Goal: Task Accomplishment & Management: Use online tool/utility

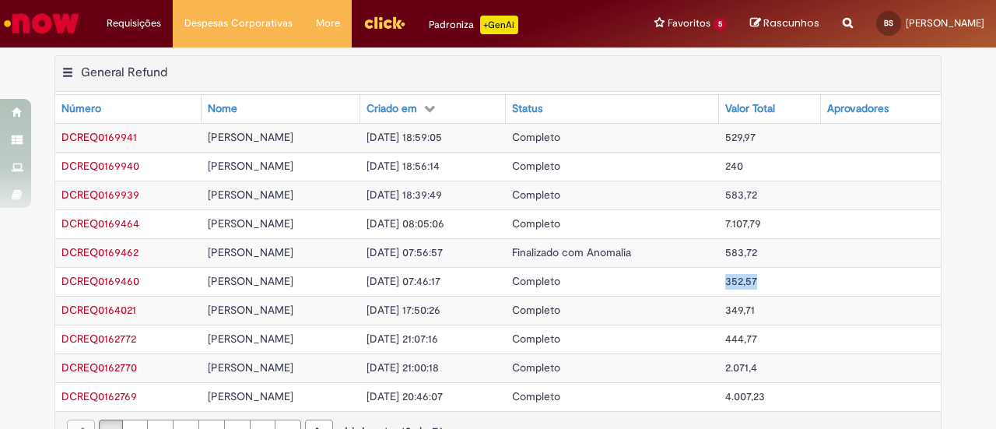
drag, startPoint x: 775, startPoint y: 277, endPoint x: 751, endPoint y: 279, distance: 24.2
click at [751, 279] on td "352,57" at bounding box center [770, 281] width 102 height 29
copy span "352,57"
drag, startPoint x: 782, startPoint y: 194, endPoint x: 748, endPoint y: 191, distance: 34.4
click at [748, 191] on td "583,72" at bounding box center [770, 194] width 102 height 29
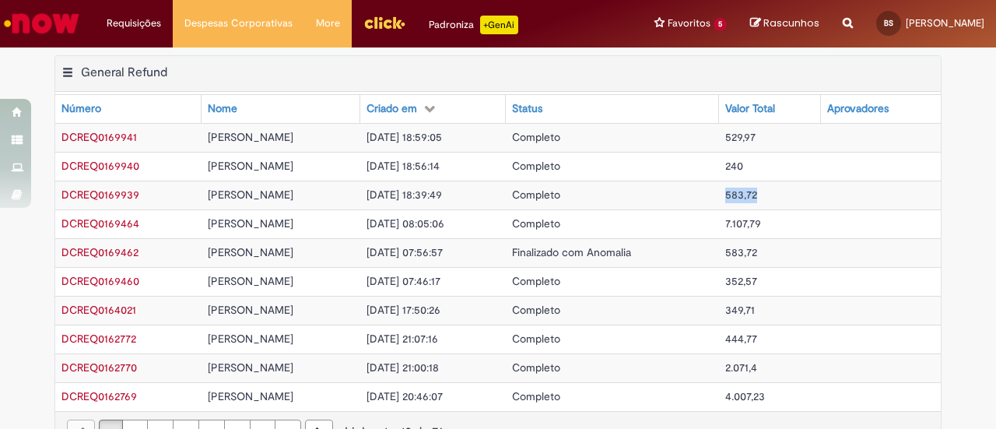
copy span "583,72"
drag, startPoint x: 966, startPoint y: 142, endPoint x: 905, endPoint y: 139, distance: 61.5
click at [966, 142] on div "Exportar como PDF Exportar como Excel Exportar como CSV General Refund Tabela -…" at bounding box center [498, 262] width 996 height 415
drag, startPoint x: 777, startPoint y: 161, endPoint x: 745, endPoint y: 166, distance: 32.4
click at [745, 166] on td "240" at bounding box center [770, 166] width 102 height 29
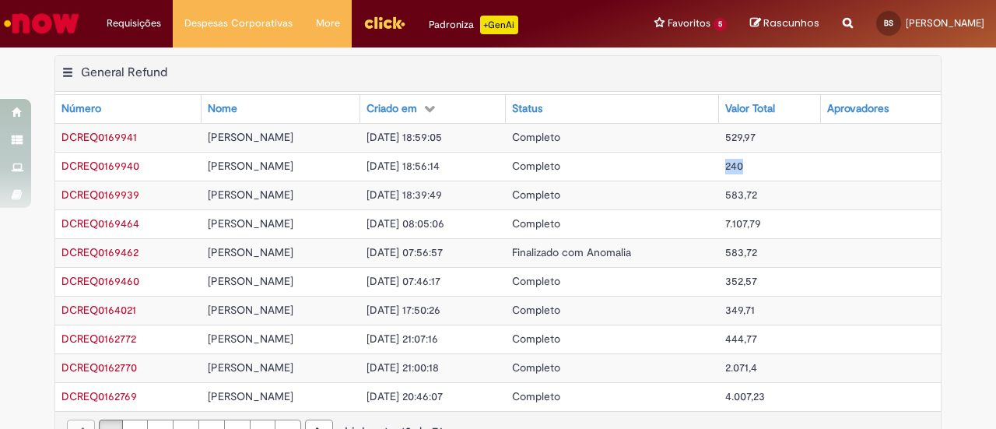
copy span "240"
drag, startPoint x: 957, startPoint y: 147, endPoint x: 863, endPoint y: 128, distance: 95.3
click at [955, 146] on div "Exportar como PDF Exportar como Excel Exportar como CSV General Refund Tabela -…" at bounding box center [498, 262] width 996 height 415
drag, startPoint x: 786, startPoint y: 135, endPoint x: 748, endPoint y: 142, distance: 38.1
click at [748, 142] on td "529,97" at bounding box center [770, 137] width 102 height 29
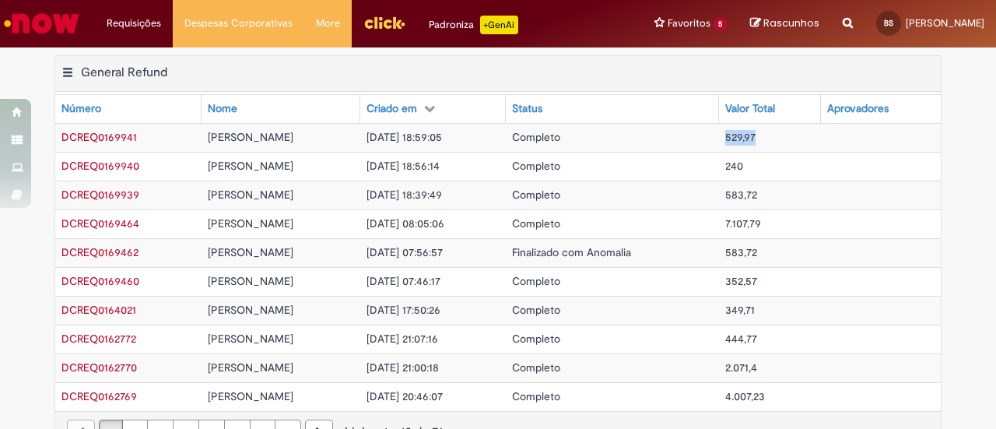
copy span "529,97"
click at [776, 214] on td "7.107,79" at bounding box center [770, 223] width 102 height 29
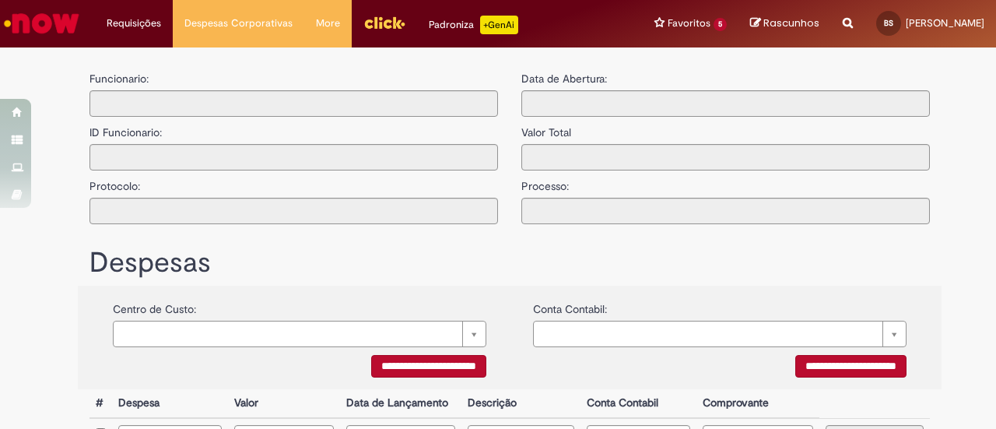
type input "**********"
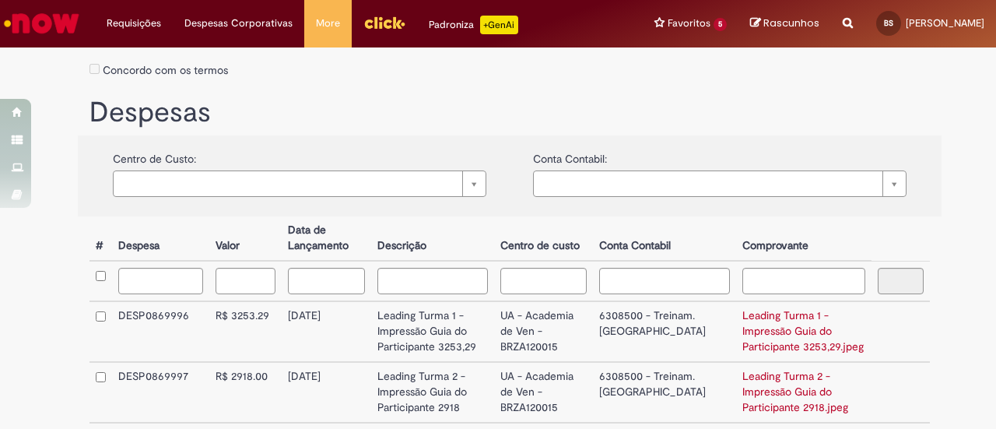
scroll to position [467, 0]
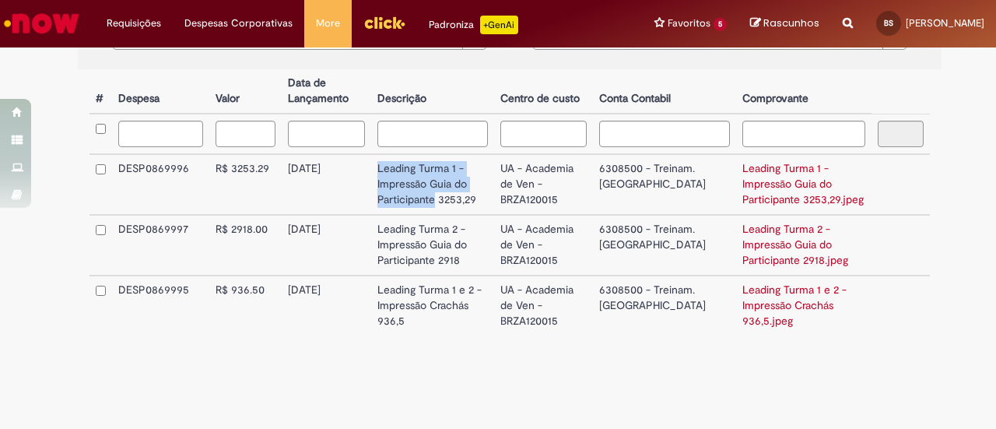
drag, startPoint x: 447, startPoint y: 199, endPoint x: 386, endPoint y: 161, distance: 72.3
click at [386, 161] on td "Leading Turma 1 - Impressão Guia do Participante 3253,29" at bounding box center [432, 184] width 123 height 61
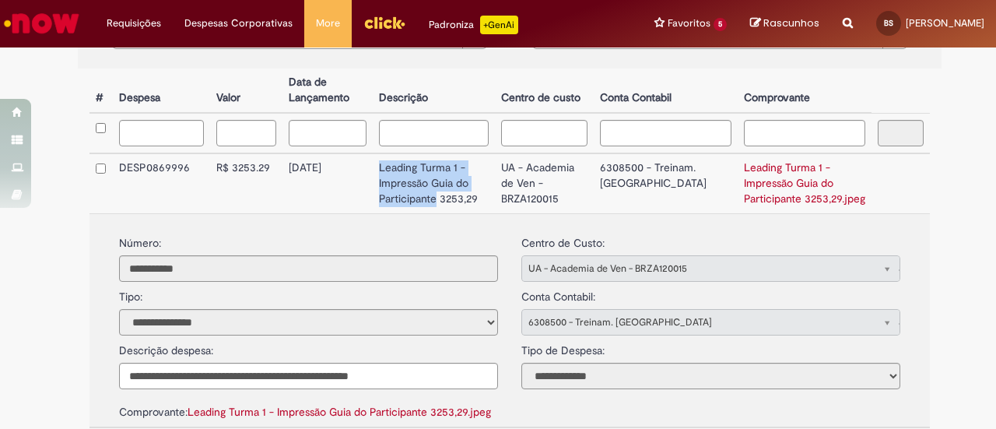
copy td "Leading Turma 1 - Impressão Guia do Participante"
click at [495, 187] on td "Leading Turma 1 - Impressão Guia do Participante 3253,29" at bounding box center [434, 183] width 122 height 60
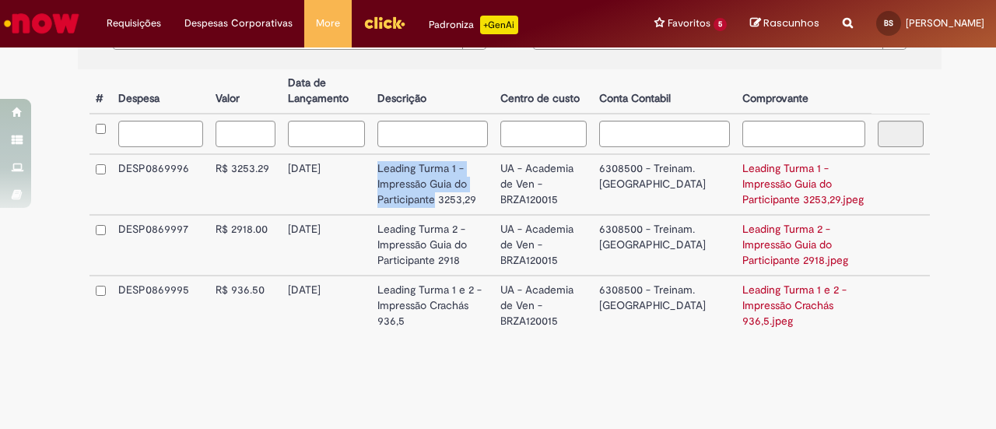
drag, startPoint x: 448, startPoint y: 198, endPoint x: 389, endPoint y: 169, distance: 66.1
click at [389, 169] on td "Leading Turma 1 - Impressão Guia do Participante 3253,29" at bounding box center [432, 184] width 123 height 61
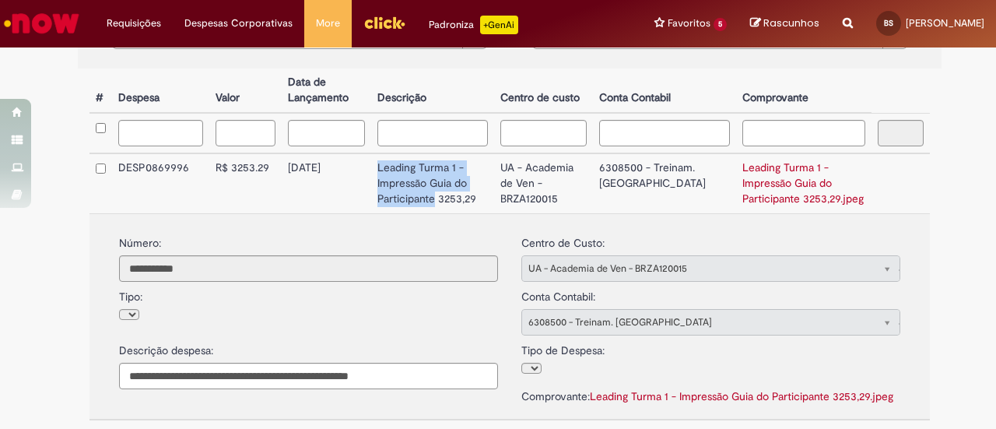
copy td "Leading Turma 1 - Impressão Guia do Participante"
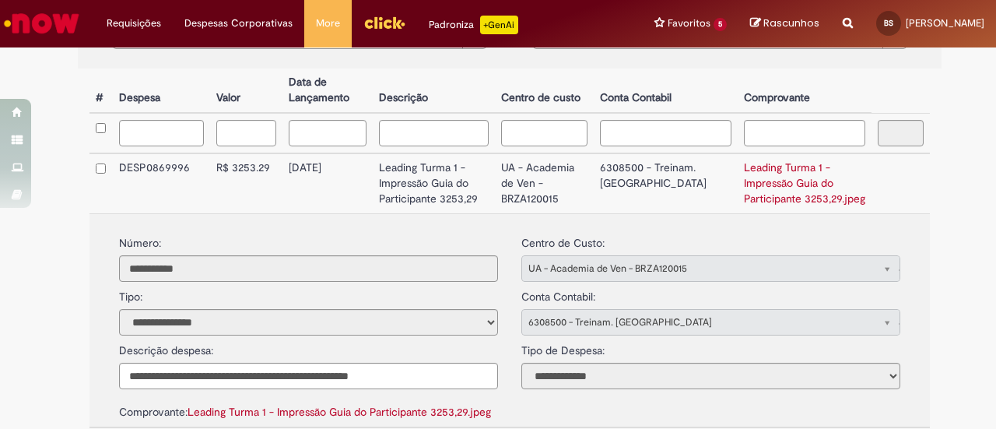
click at [495, 192] on td "Leading Turma 1 - Impressão Guia do Participante 3253,29" at bounding box center [434, 183] width 122 height 60
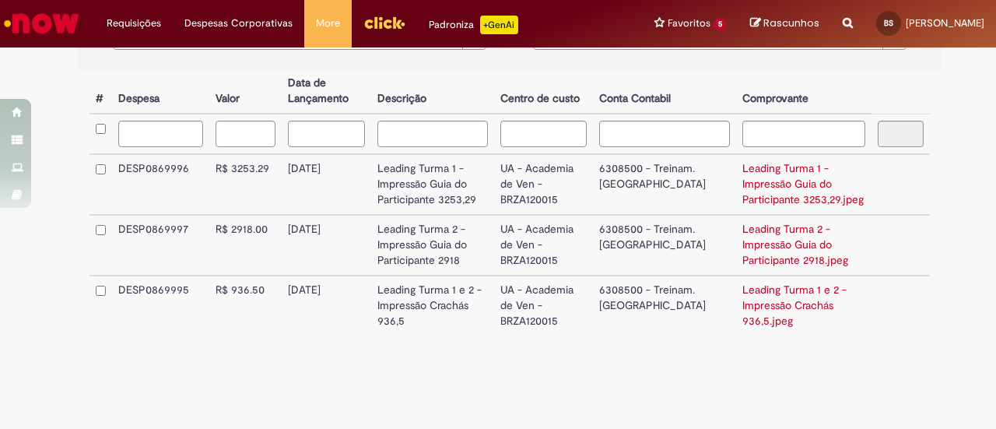
drag, startPoint x: 515, startPoint y: 310, endPoint x: 383, endPoint y: 292, distance: 133.4
click at [383, 292] on tr "DESP0869995 936.50 R$ 936.50 936.50 08/09/2025 Leading Turma 1 e 2 - Impressão …" at bounding box center [509, 305] width 840 height 60
copy tr "Leading Turma 1 e 2 - Impressão Crachás 936,5"
